Goal: Task Accomplishment & Management: Manage account settings

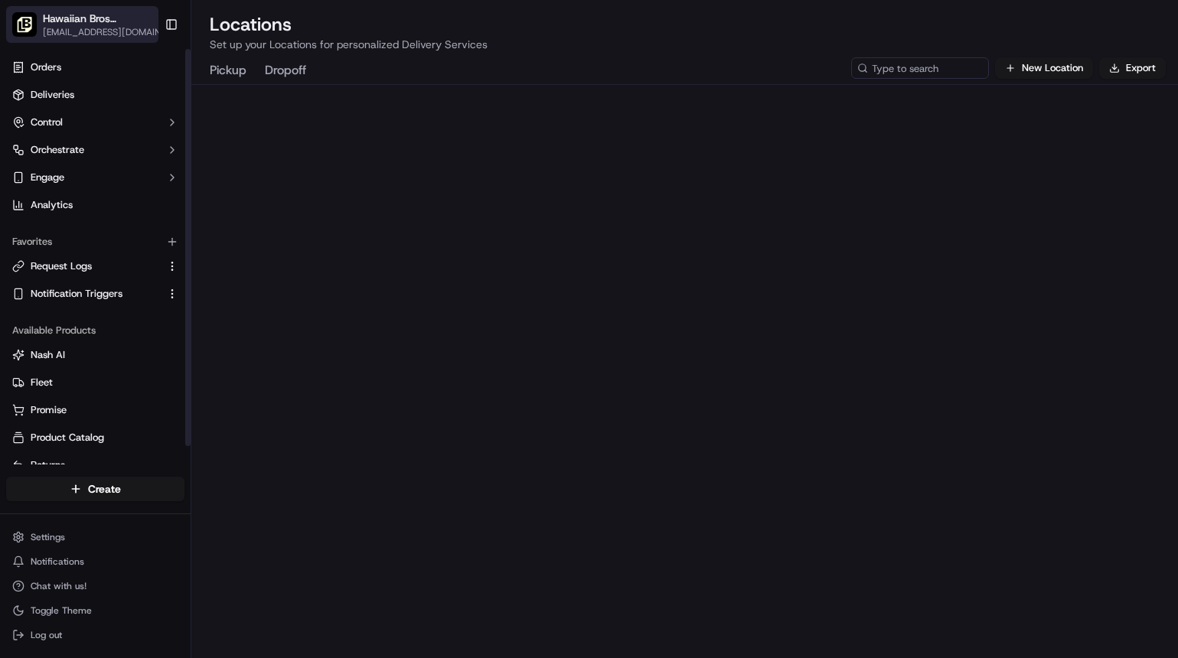
click at [75, 42] on div "Hawaiian Bros ([GEOGRAPHIC_DATA]) [EMAIL_ADDRESS][DOMAIN_NAME] Toggle Sidebar" at bounding box center [95, 24] width 191 height 49
click at [75, 41] on button "Hawaiian Bros ([GEOGRAPHIC_DATA]) [EMAIL_ADDRESS][DOMAIN_NAME]" at bounding box center [82, 24] width 152 height 37
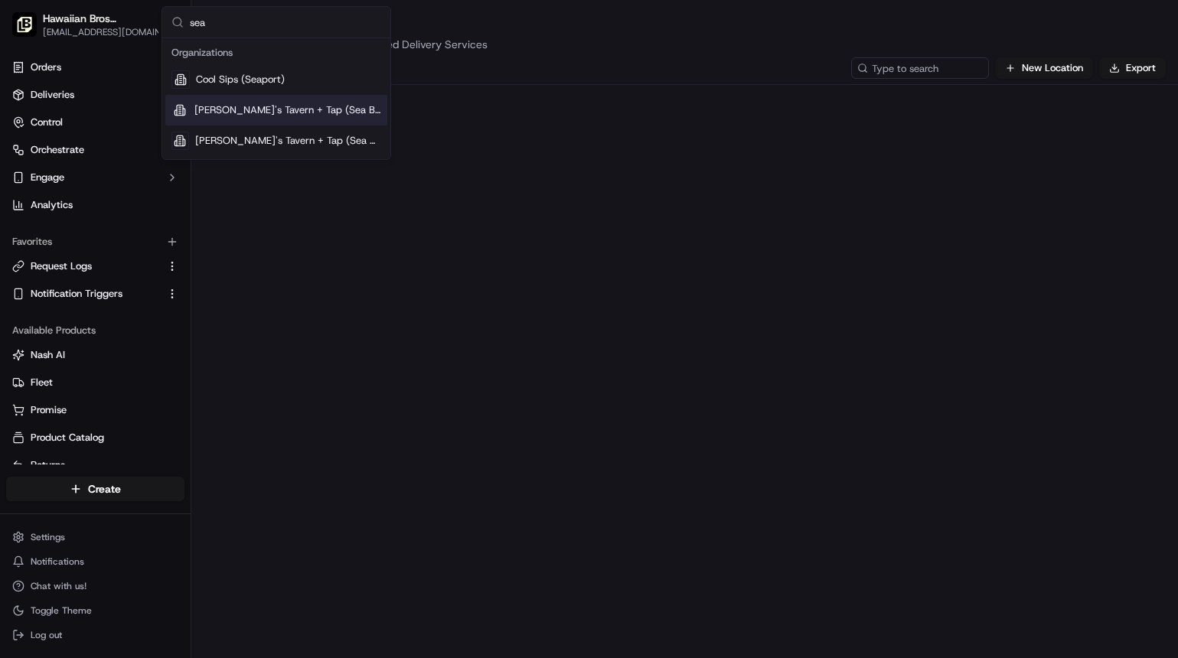
type input "sea"
click at [286, 106] on span "[PERSON_NAME]'s Tavern + Tap (Sea Bright)" at bounding box center [287, 110] width 187 height 14
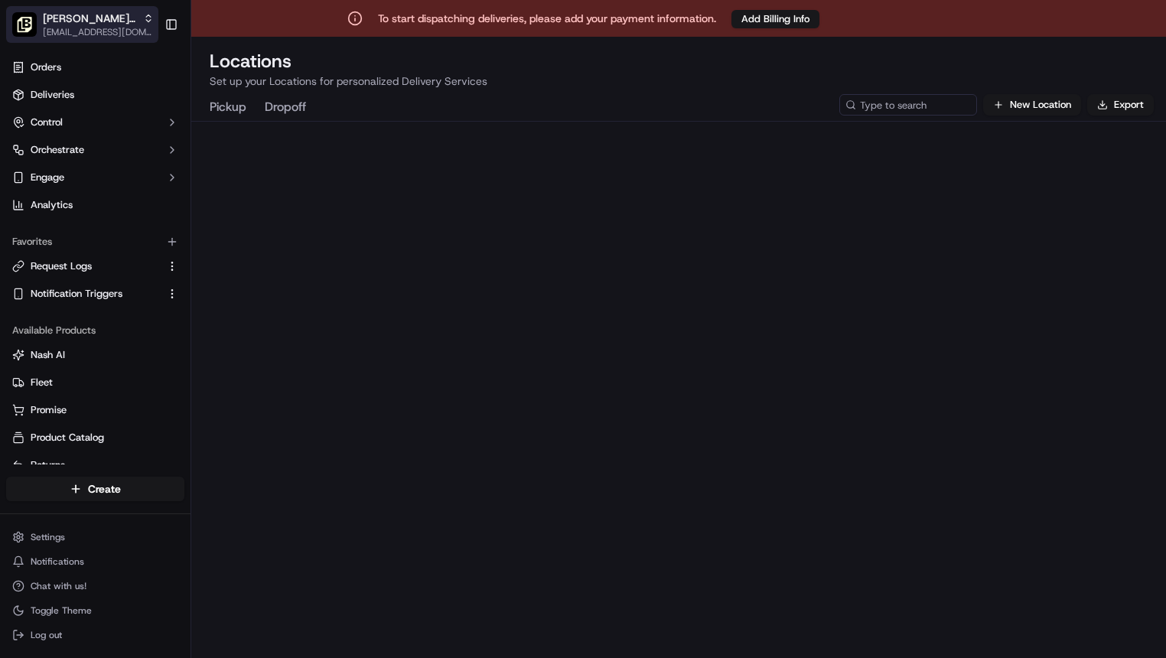
click at [94, 34] on span "[EMAIL_ADDRESS][DOMAIN_NAME]" at bounding box center [98, 32] width 111 height 12
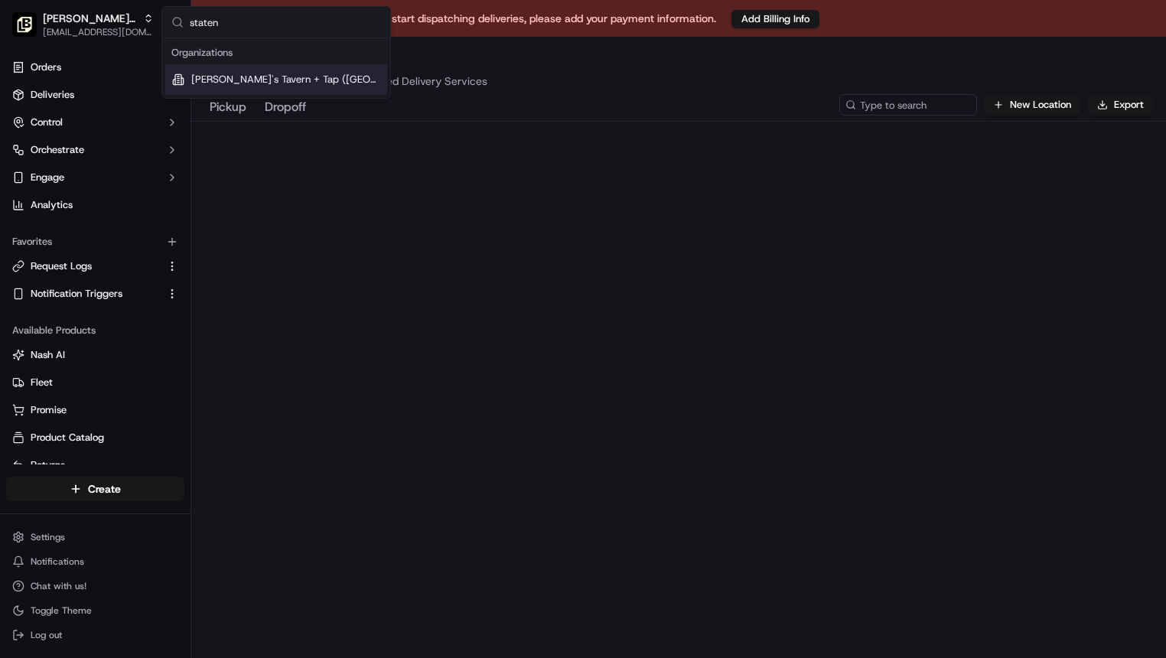
type input "staten"
click at [216, 86] on span "[PERSON_NAME]'s Tavern + Tap ([GEOGRAPHIC_DATA])" at bounding box center [286, 80] width 190 height 14
